Goal: Task Accomplishment & Management: Complete application form

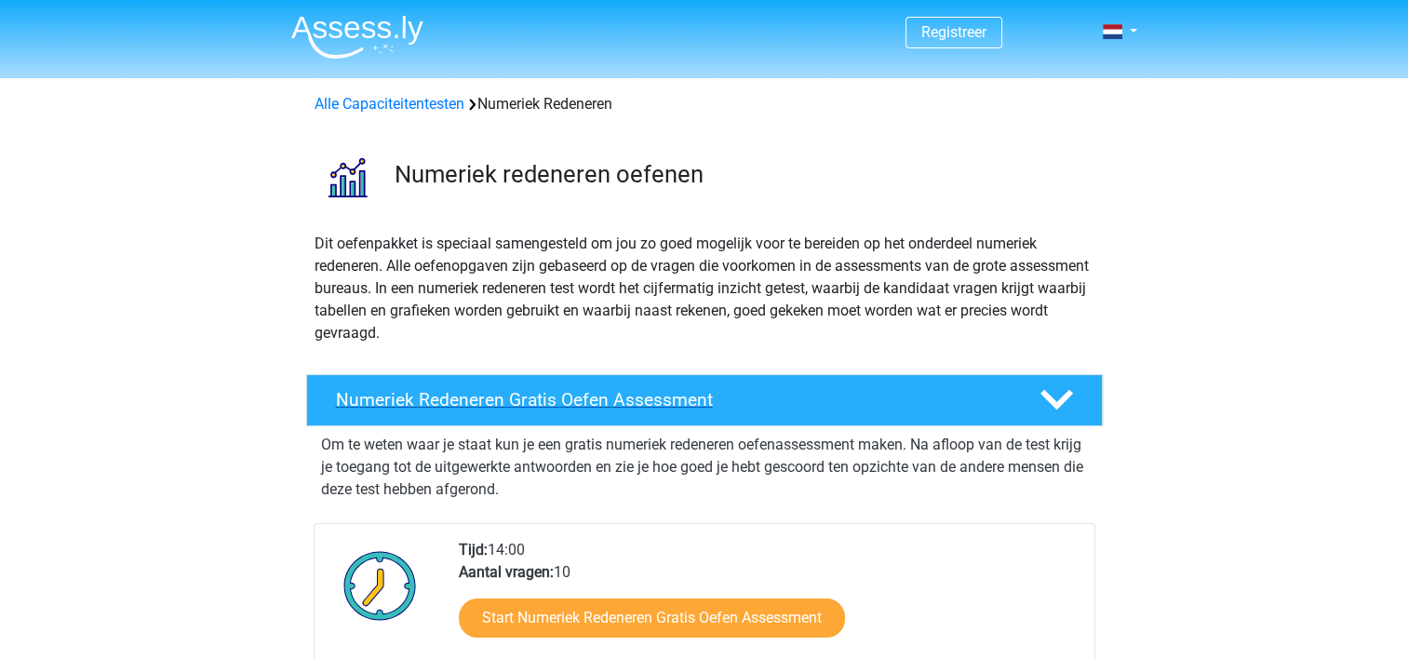
click at [541, 393] on h4 "Numeriek Redeneren Gratis Oefen Assessment" at bounding box center [673, 399] width 674 height 21
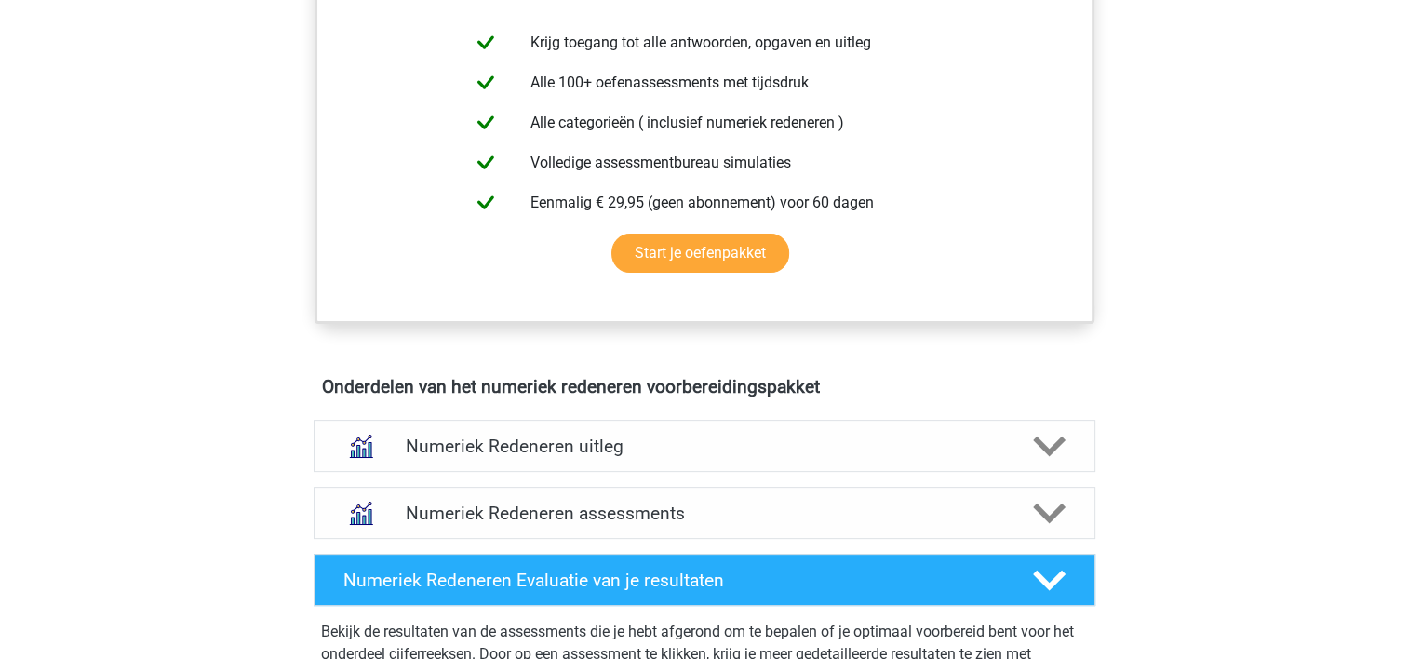
scroll to position [503, 0]
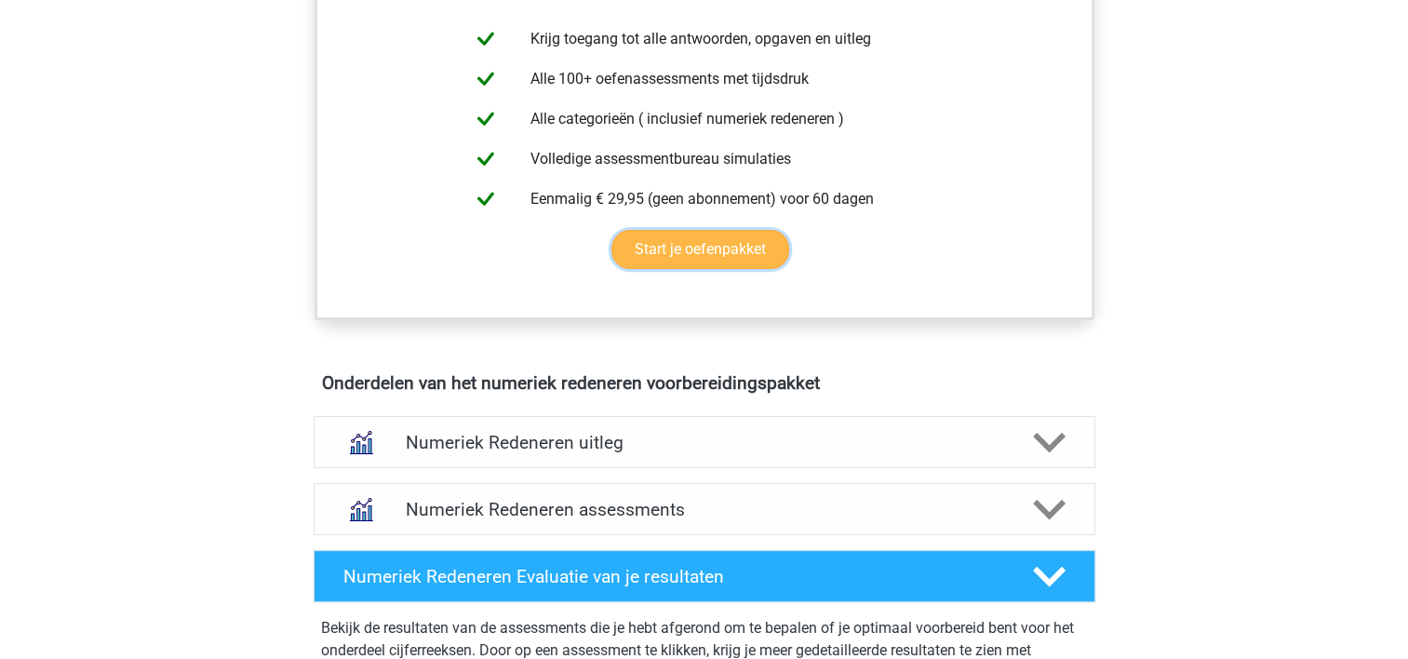
click at [711, 262] on link "Start je oefenpakket" at bounding box center [701, 249] width 178 height 39
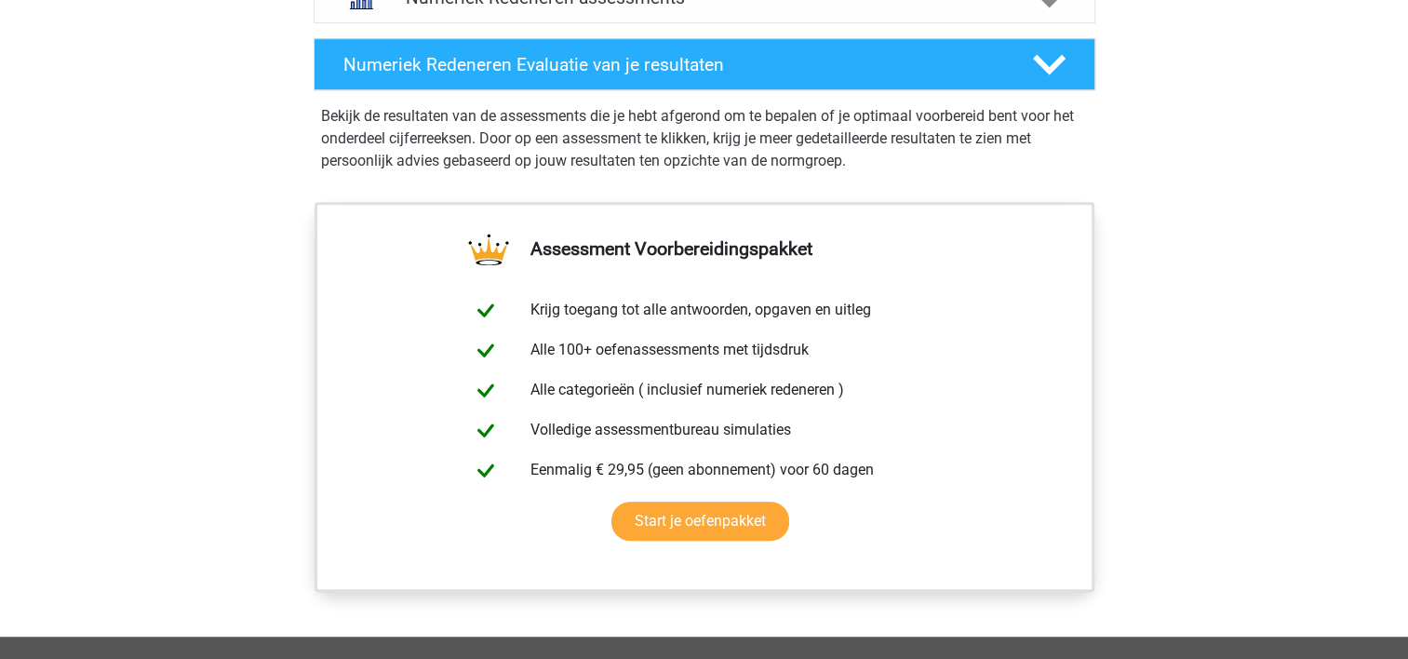
scroll to position [1032, 0]
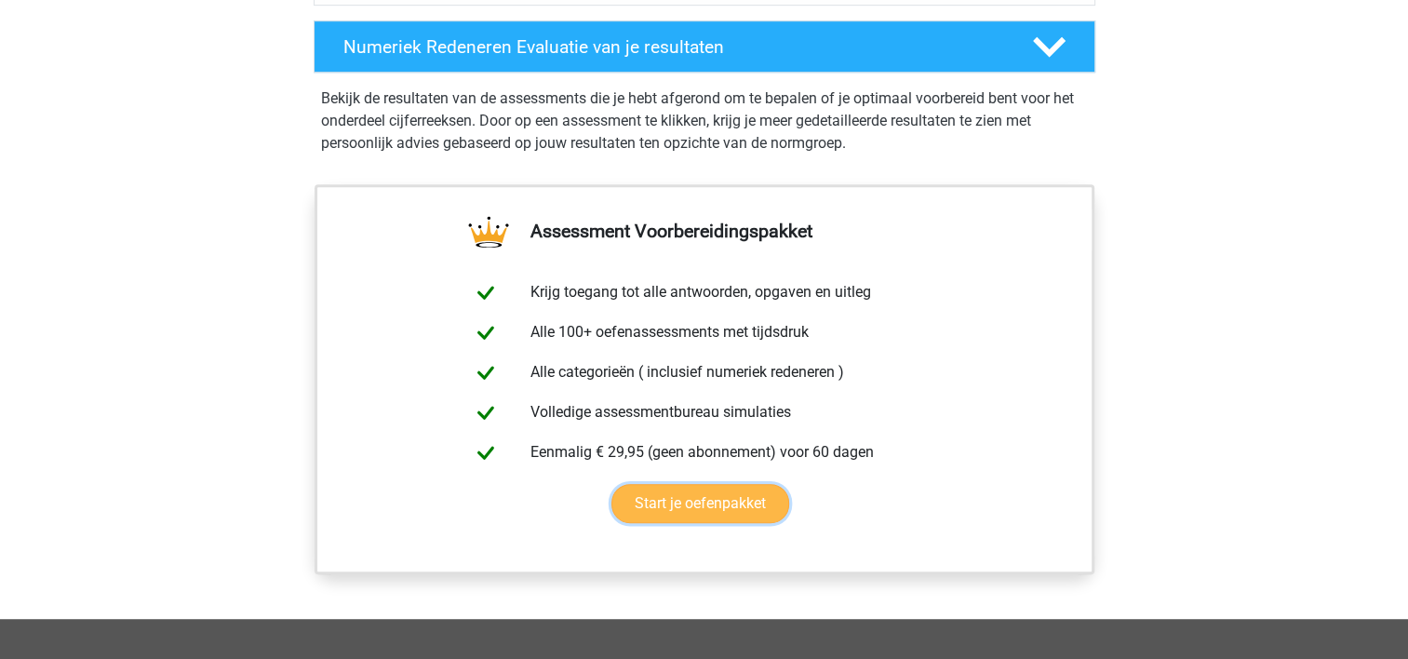
click at [693, 495] on link "Start je oefenpakket" at bounding box center [701, 503] width 178 height 39
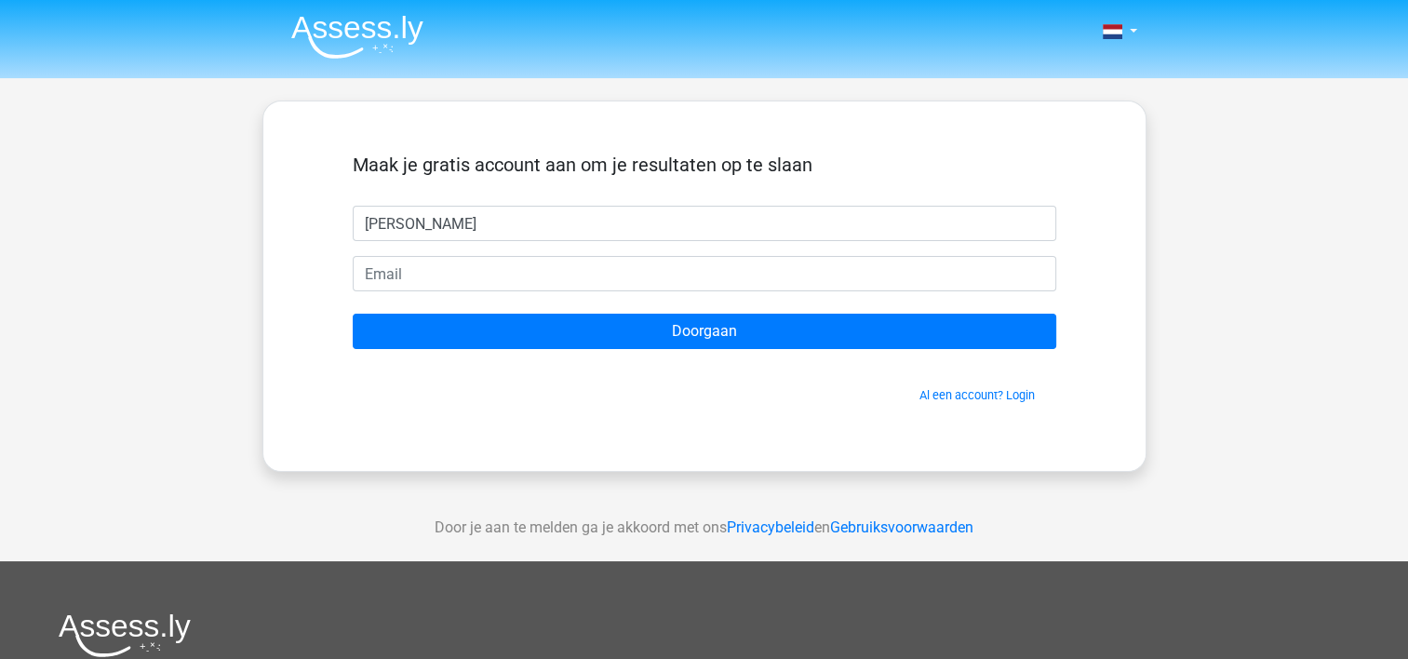
type input "Hans"
click at [386, 253] on form "Maak je gratis account aan om je resultaten op te slaan Hans Doorgaan Al een ac…" at bounding box center [705, 279] width 704 height 250
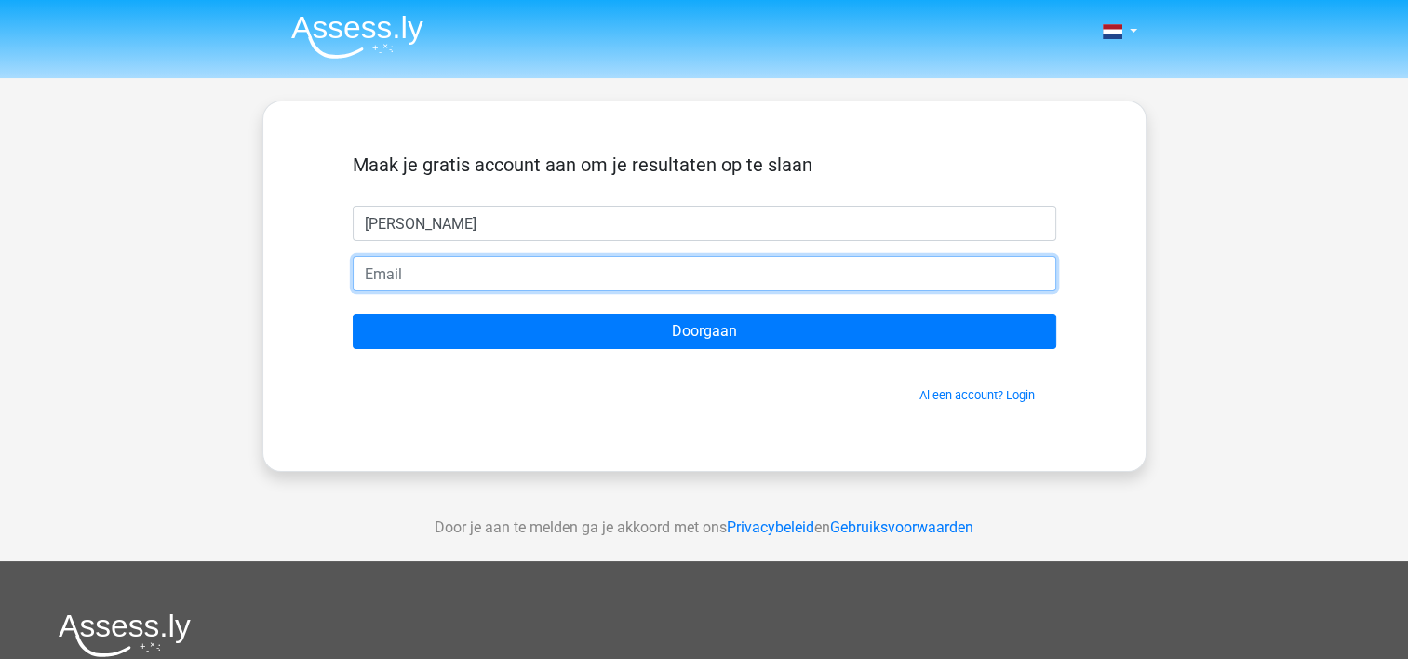
click at [380, 267] on input "email" at bounding box center [705, 273] width 704 height 35
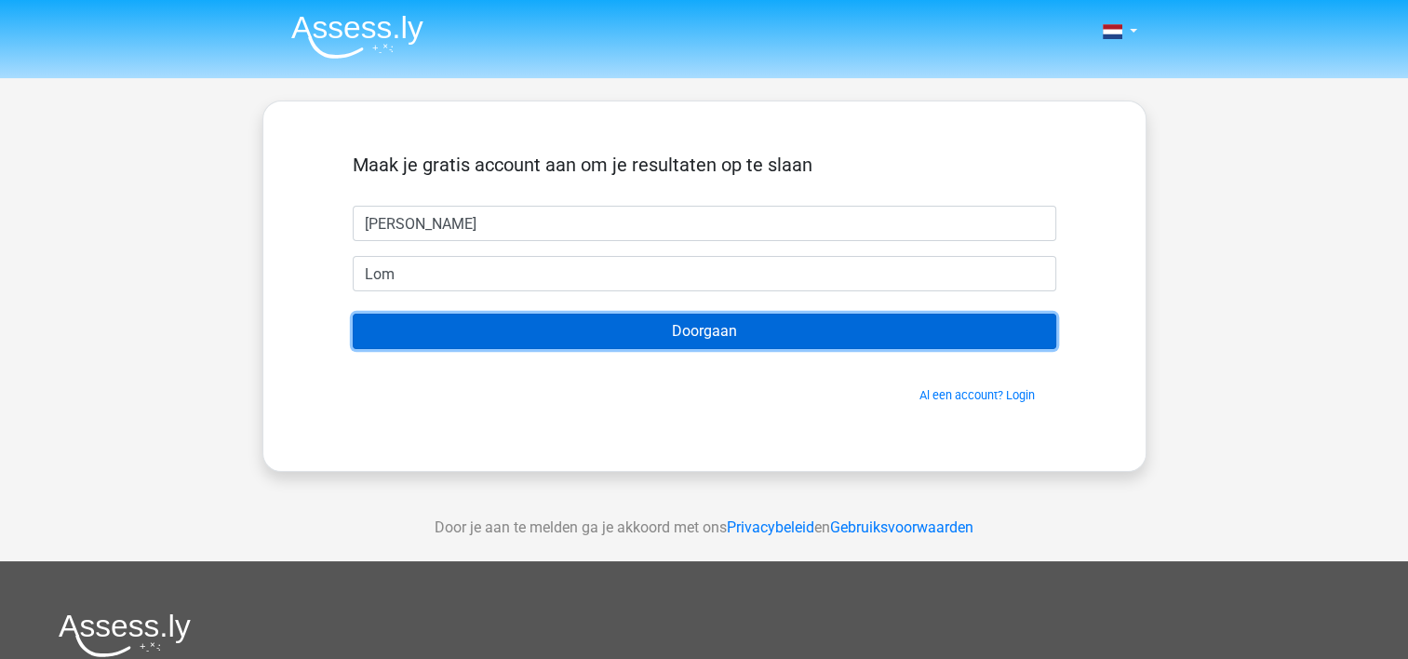
click at [678, 331] on input "Doorgaan" at bounding box center [705, 331] width 704 height 35
click at [866, 322] on input "Doorgaan" at bounding box center [705, 331] width 704 height 35
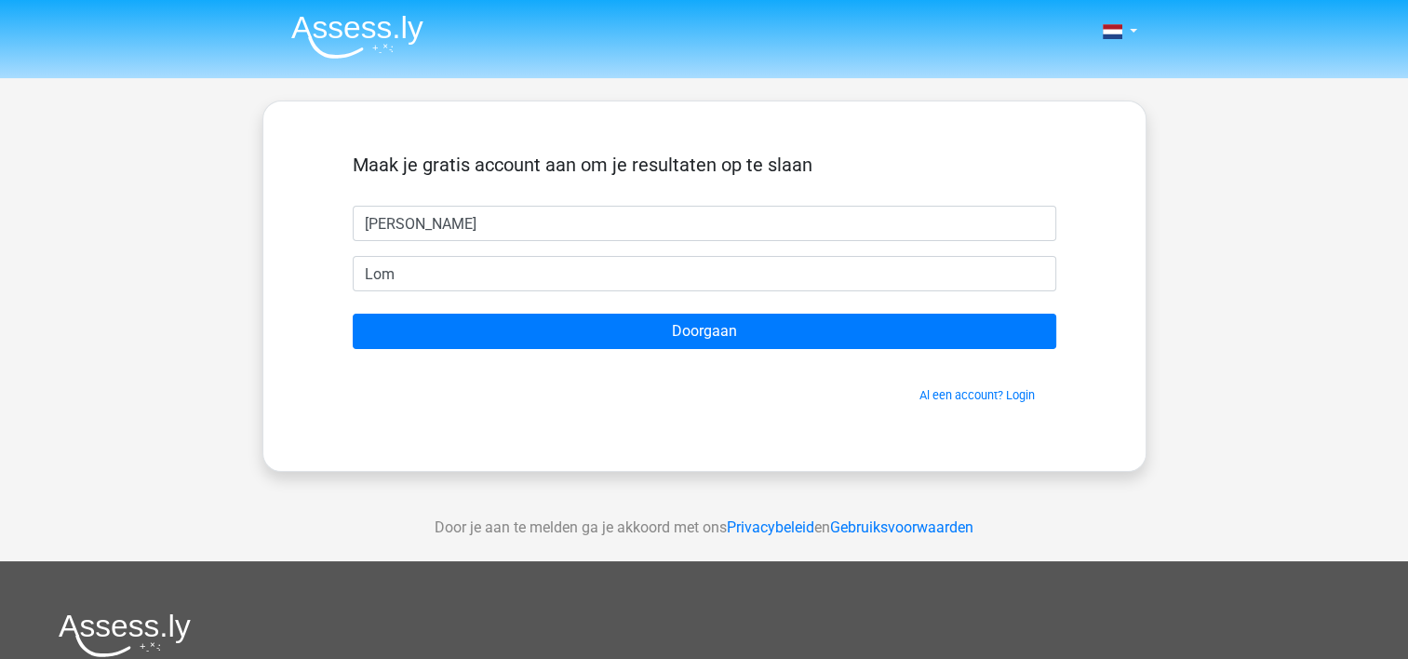
click at [309, 381] on div "Maak je gratis account aan om je resultaten op te slaan Hans Lom Doorgaan Al ee…" at bounding box center [704, 286] width 793 height 280
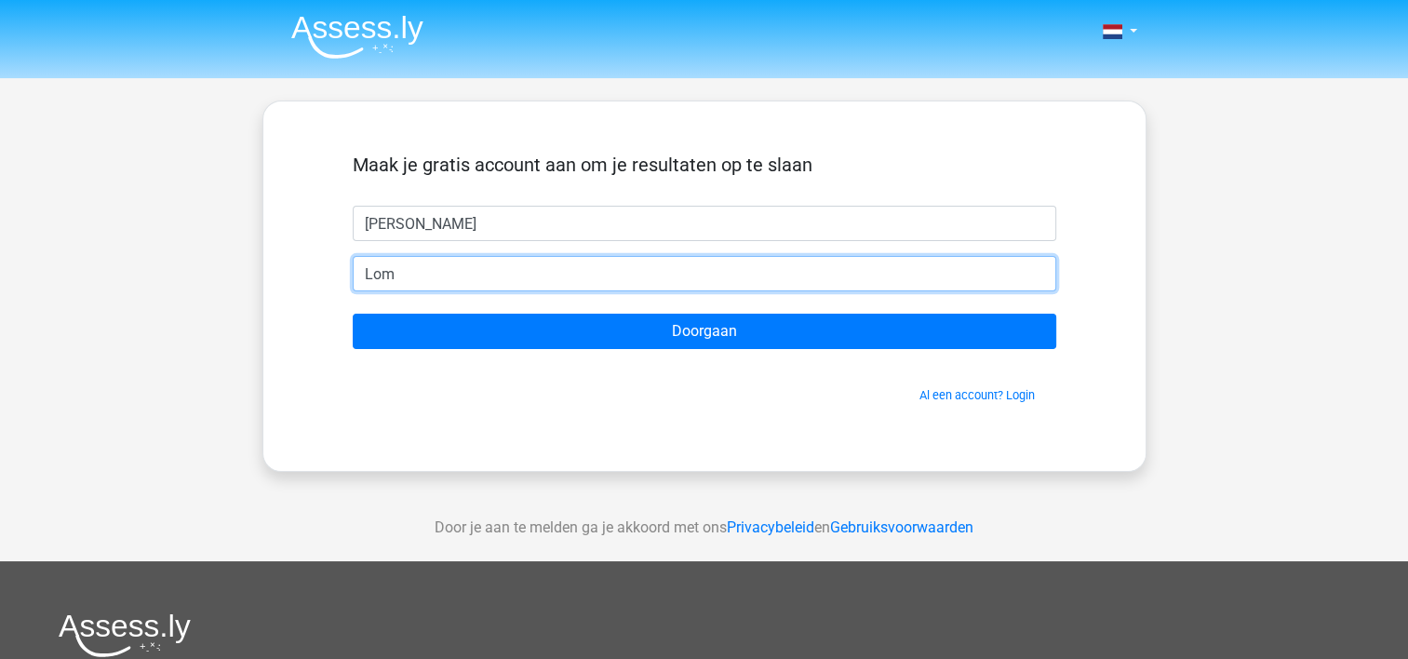
click at [413, 277] on input "Lom" at bounding box center [705, 273] width 704 height 35
type input "L"
type input "hmol@hotmail.com"
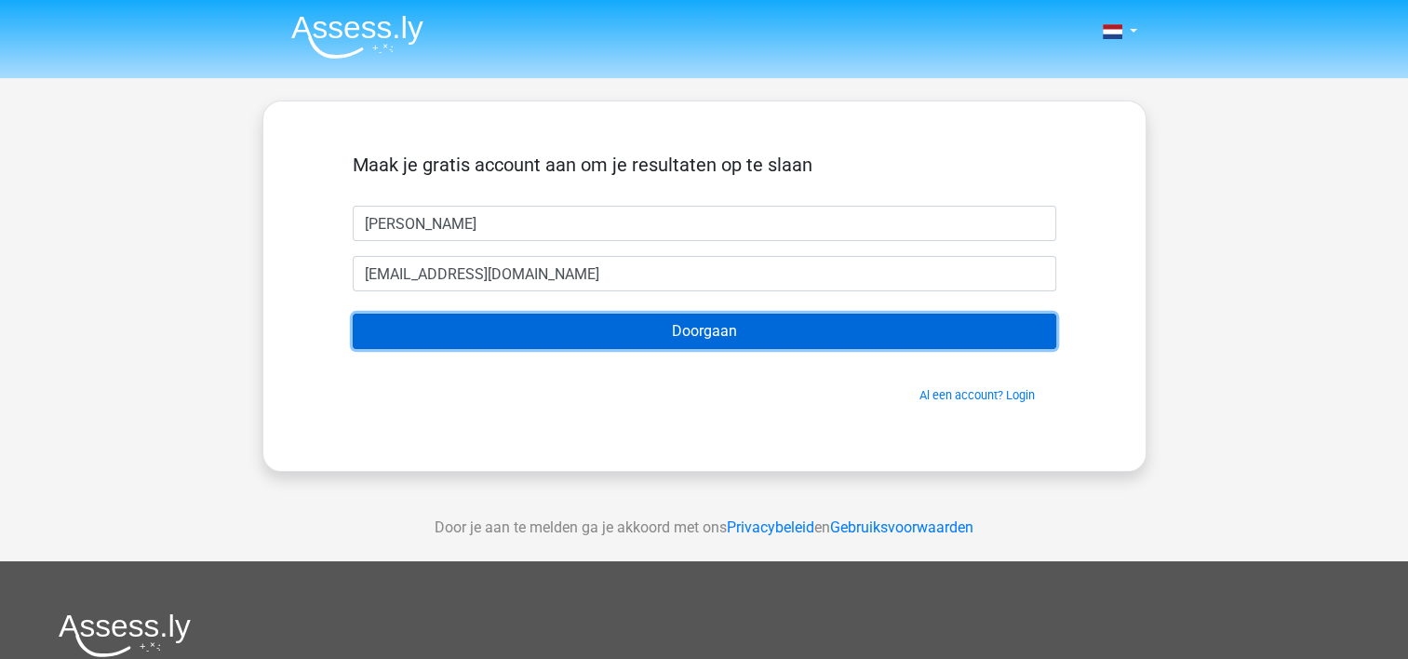
click at [623, 341] on input "Doorgaan" at bounding box center [705, 331] width 704 height 35
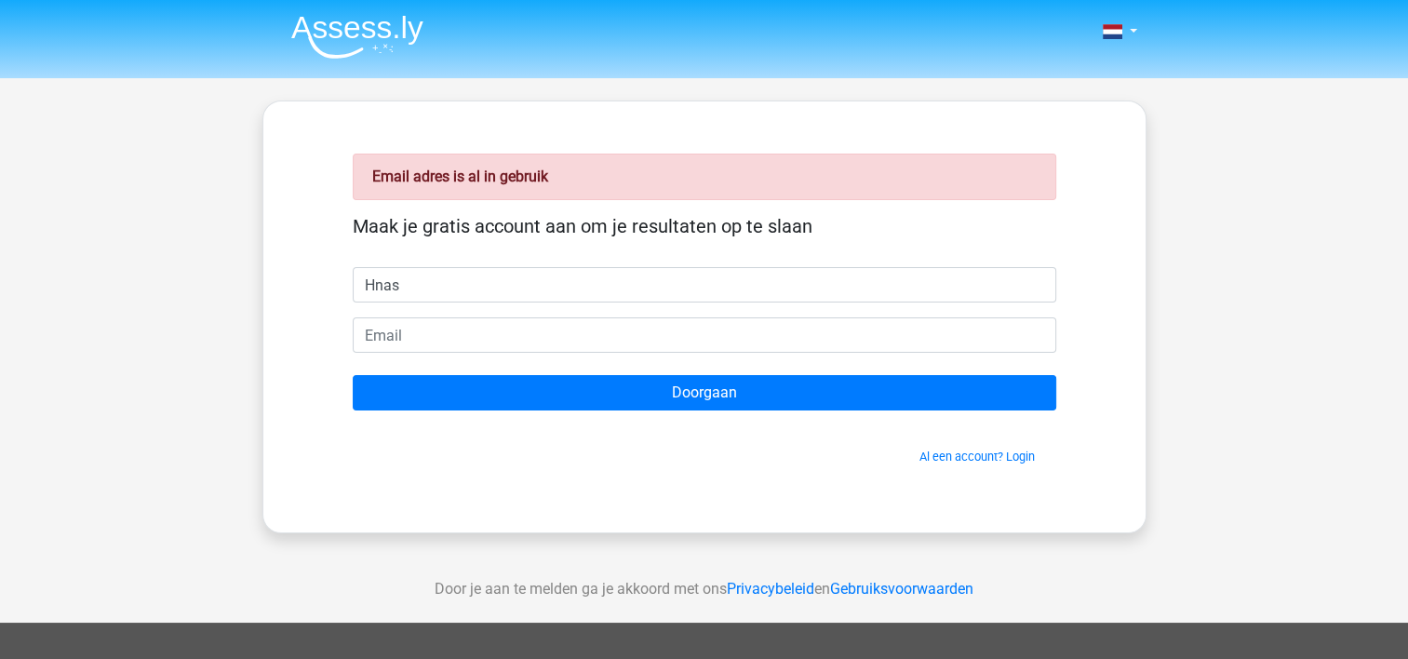
type input "Hnas"
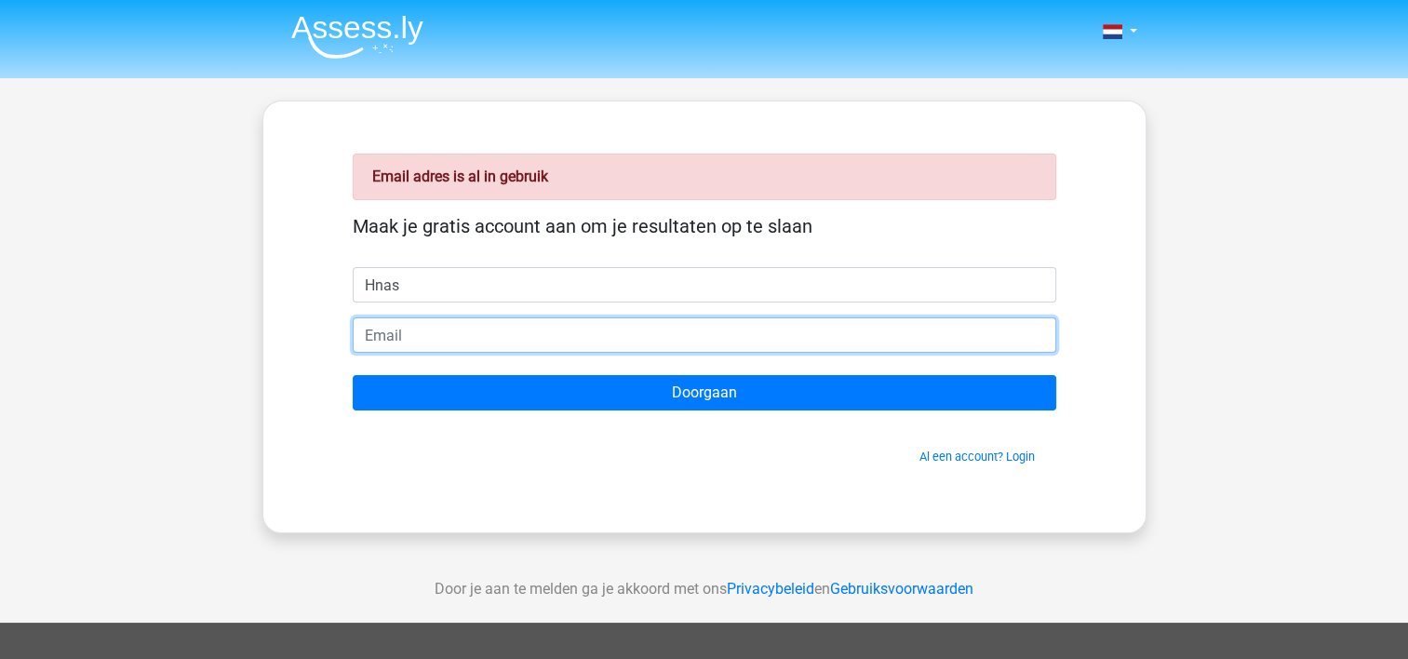
click at [369, 329] on input "email" at bounding box center [705, 334] width 704 height 35
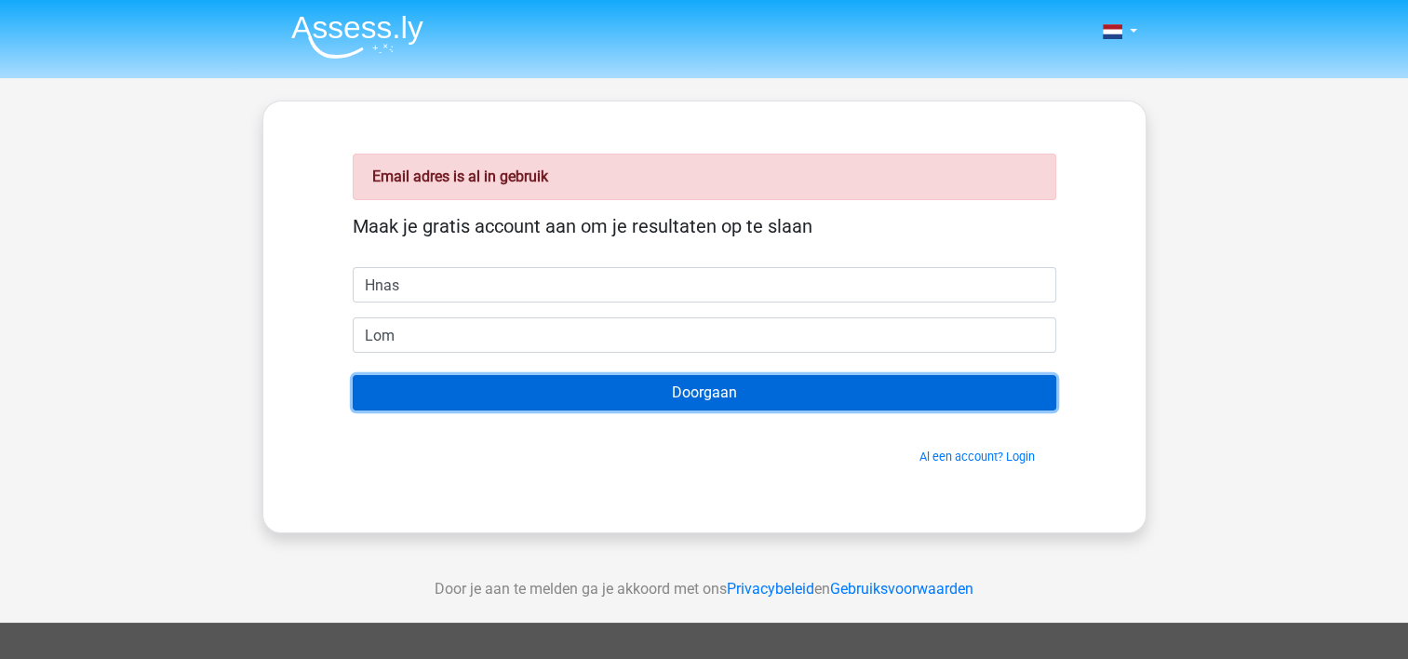
click at [611, 388] on input "Doorgaan" at bounding box center [705, 392] width 704 height 35
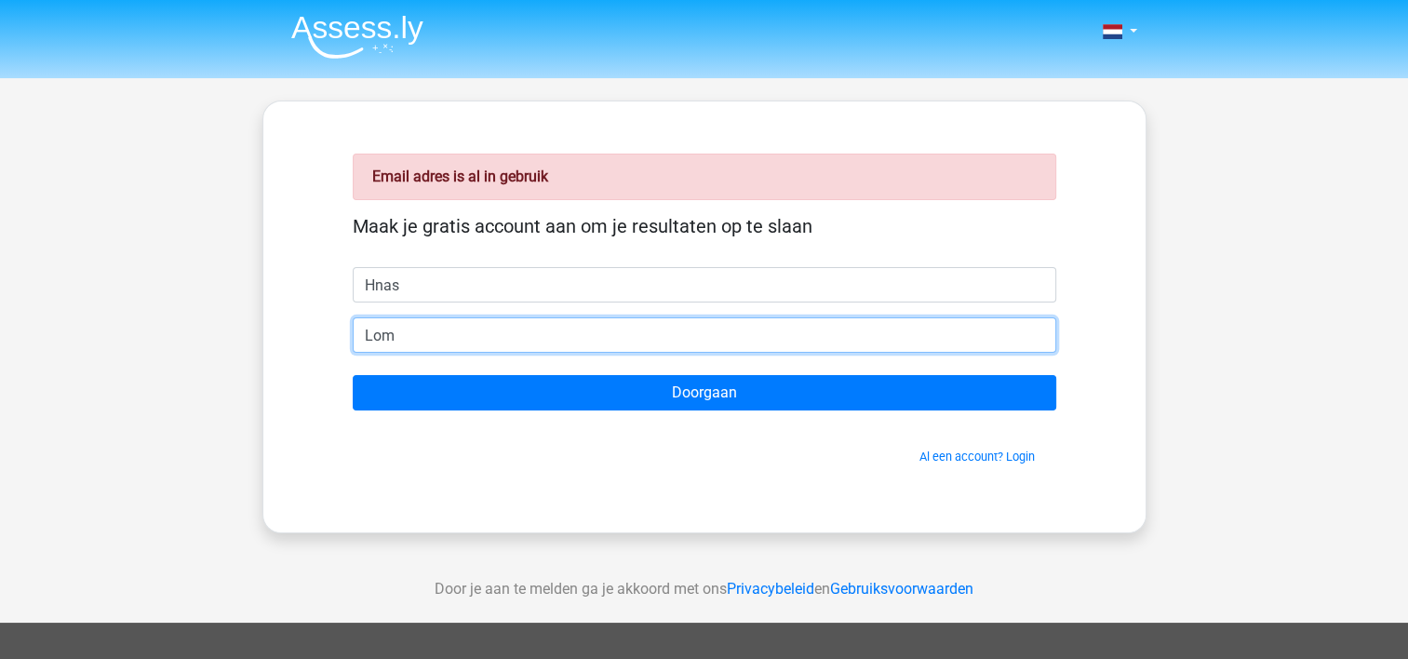
click at [414, 344] on input "Lom" at bounding box center [705, 334] width 704 height 35
type input "L"
click at [372, 328] on input "hmol@zeelandnet.nl" at bounding box center [705, 334] width 704 height 35
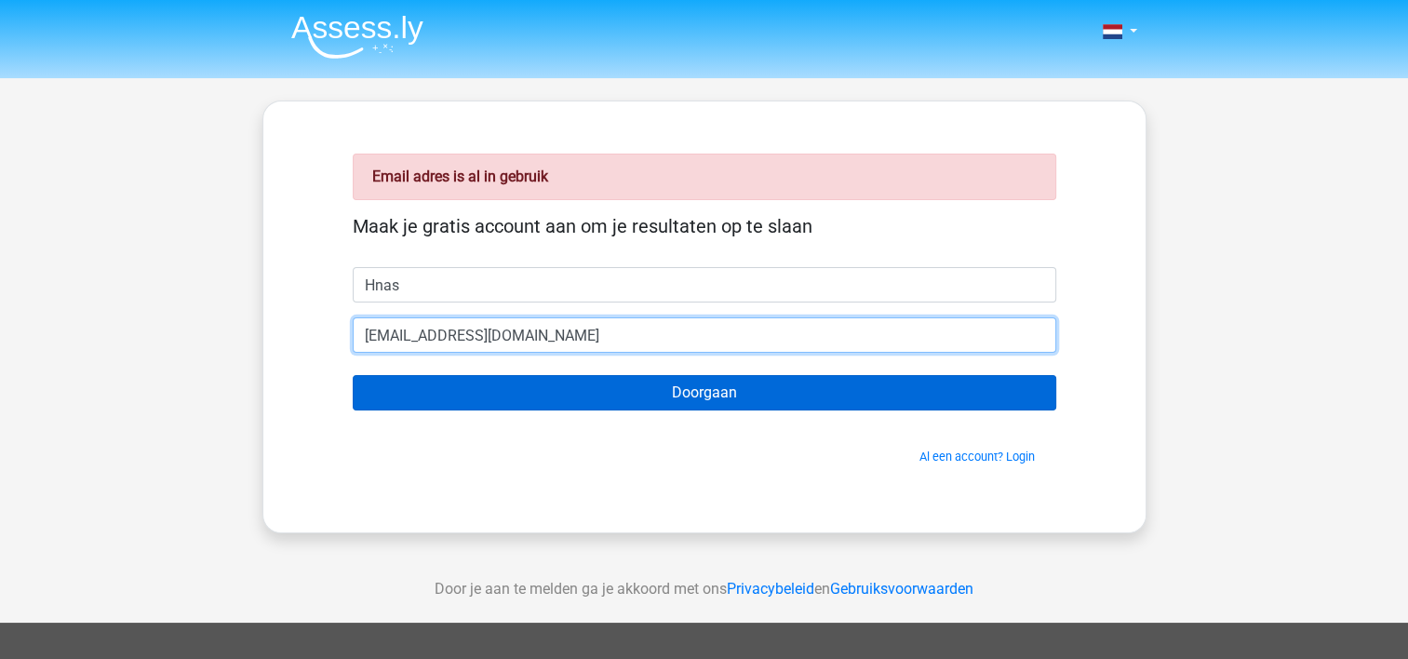
type input "[EMAIL_ADDRESS][DOMAIN_NAME]"
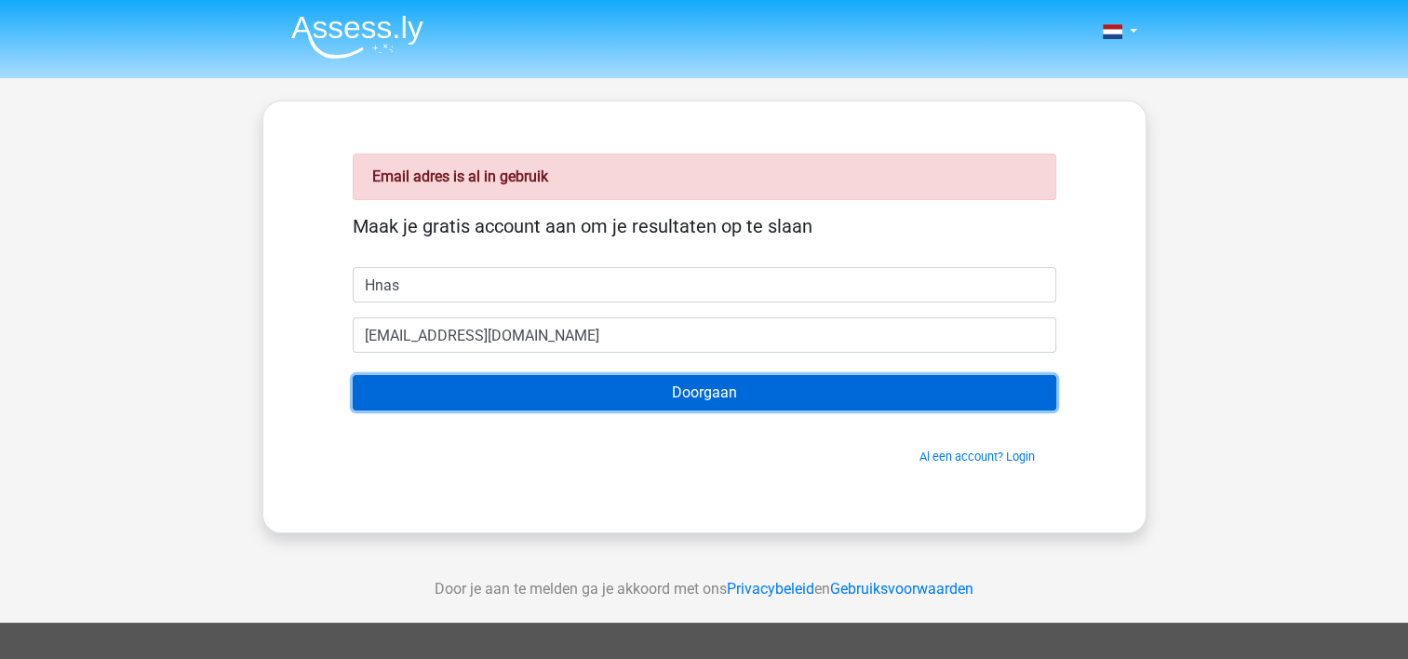
click at [581, 377] on input "Doorgaan" at bounding box center [705, 392] width 704 height 35
